Goal: Task Accomplishment & Management: Complete application form

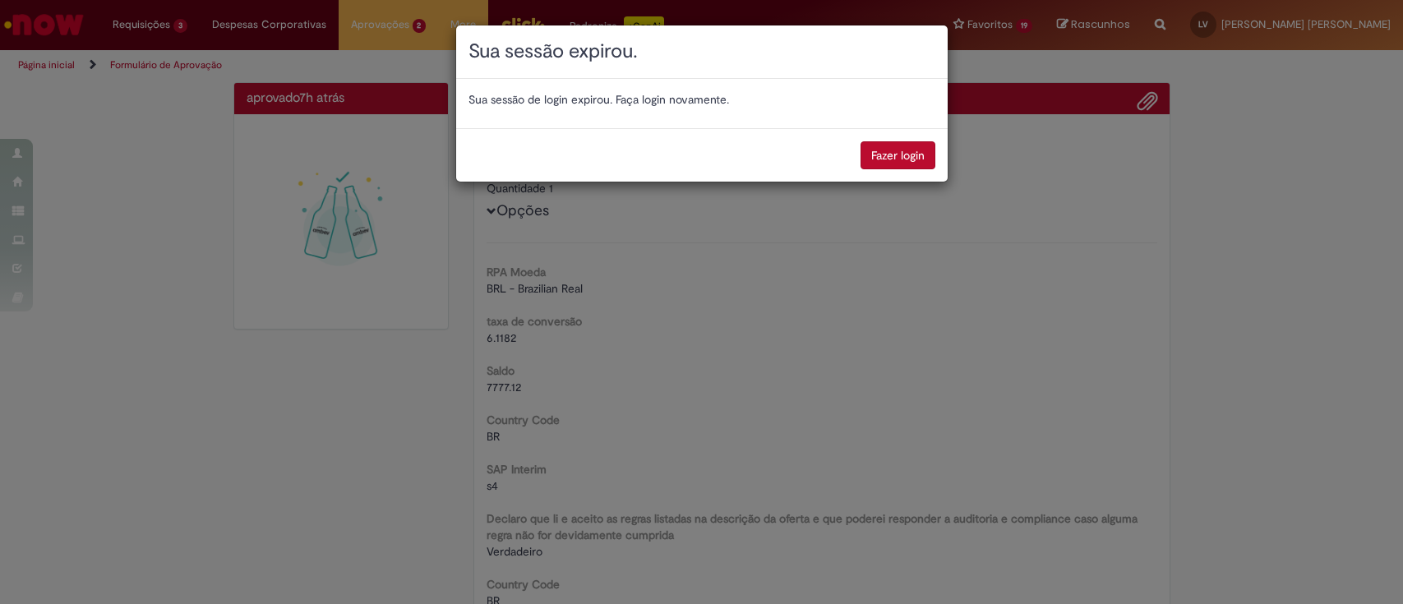
click at [887, 143] on button "Fazer login" at bounding box center [898, 155] width 75 height 28
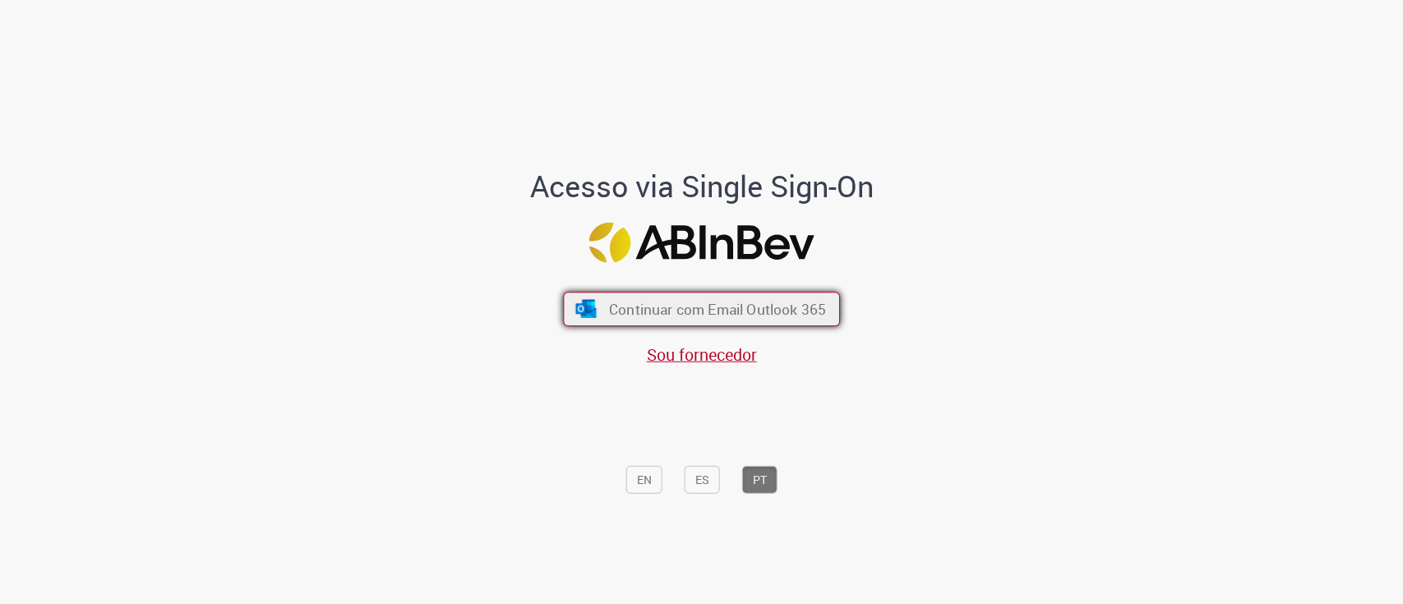
click at [625, 313] on span "Continuar com Email Outlook 365" at bounding box center [717, 308] width 217 height 19
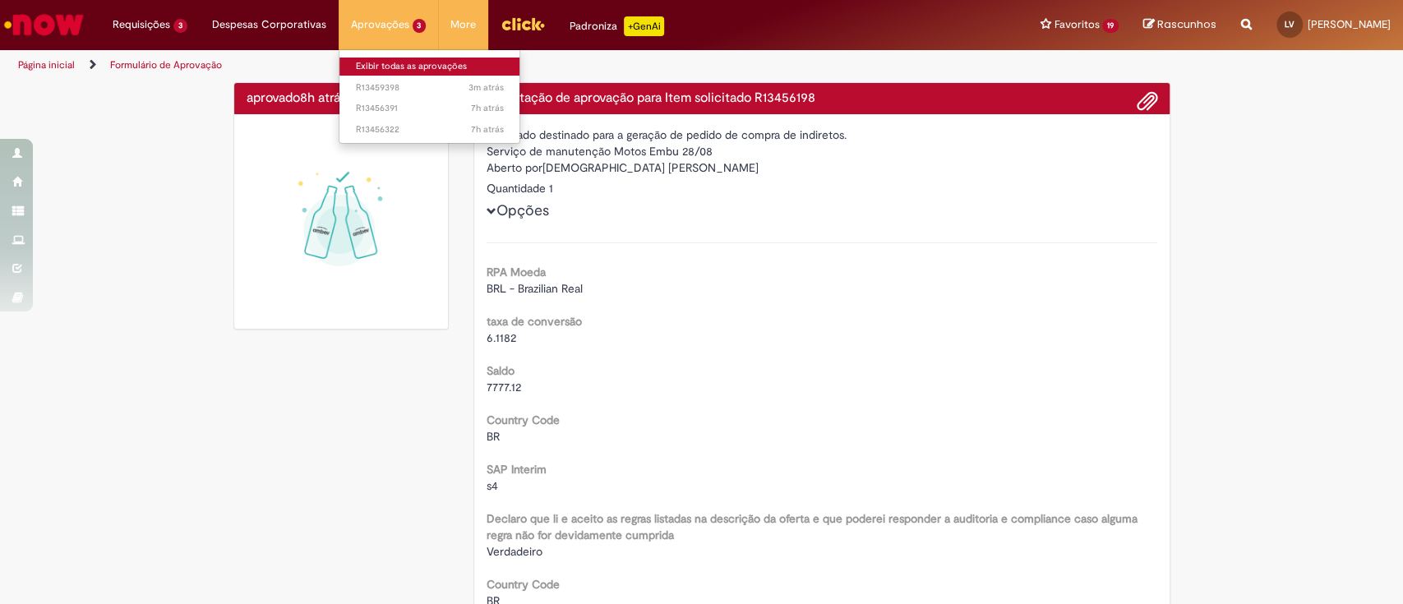
click at [388, 66] on link "Exibir todas as aprovações" at bounding box center [430, 67] width 181 height 18
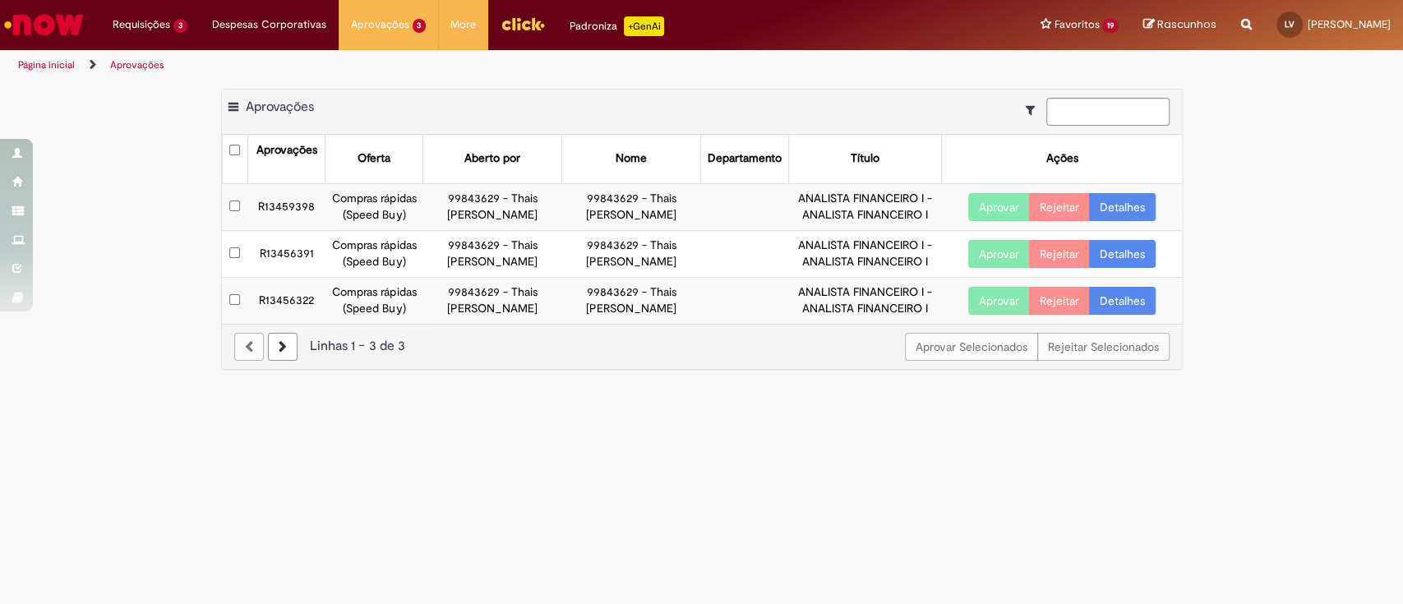
click at [988, 296] on button "Aprovar" at bounding box center [1000, 301] width 62 height 28
click at [991, 254] on button "Aprovar" at bounding box center [1000, 254] width 62 height 28
click at [995, 206] on button "Aprovar" at bounding box center [1000, 207] width 62 height 28
